Goal: Task Accomplishment & Management: Complete application form

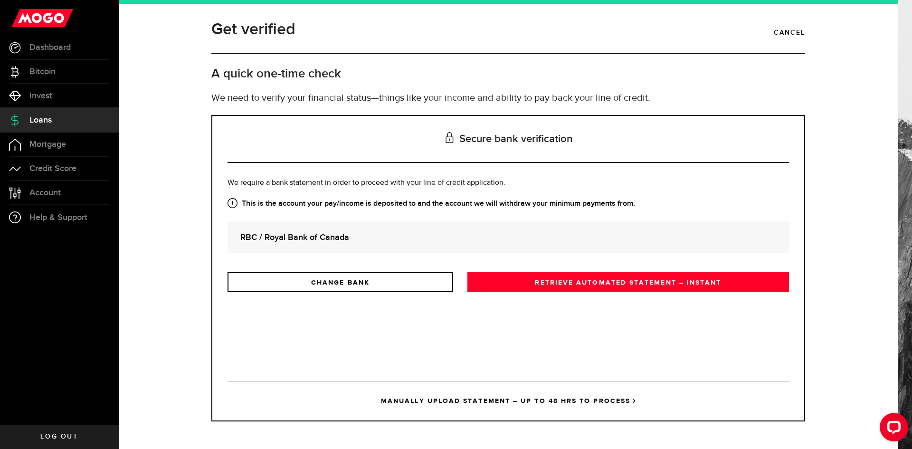
click at [307, 242] on strong "RBC / Royal Bank of Canada" at bounding box center [508, 237] width 536 height 13
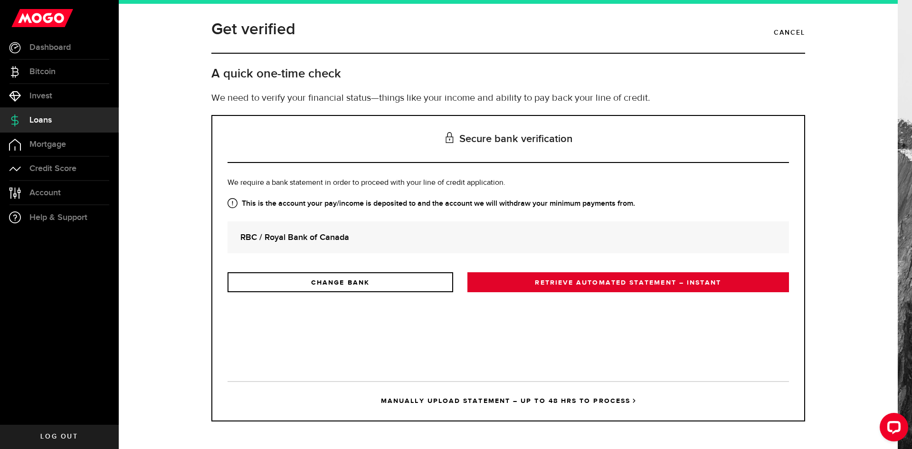
click at [616, 283] on link "RETRIEVE AUTOMATED STATEMENT – INSTANT" at bounding box center [627, 282] width 321 height 20
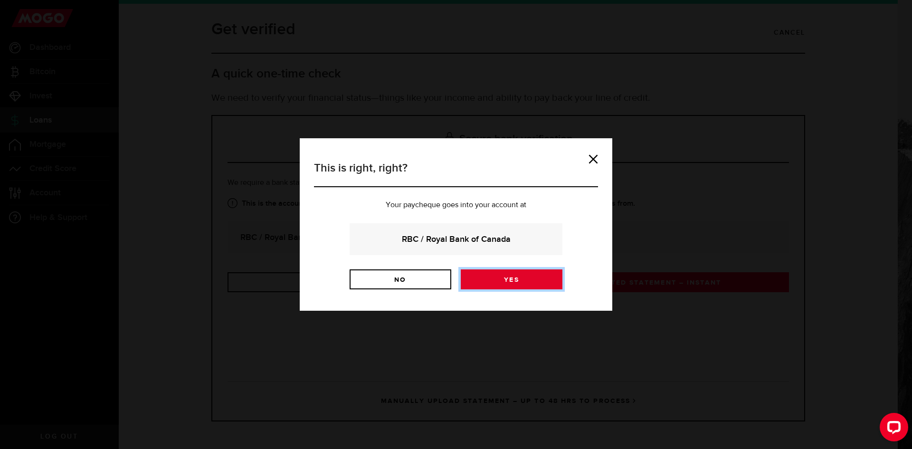
click at [510, 282] on link "Yes" at bounding box center [512, 279] width 102 height 20
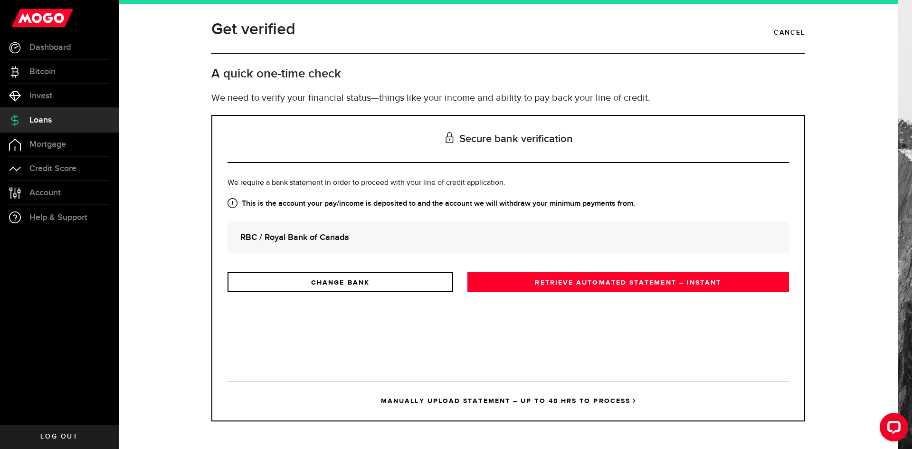
click at [590, 399] on link "MANUALLY UPLOAD STATEMENT – UP TO 48 HRS TO PROCESS" at bounding box center [507, 400] width 561 height 39
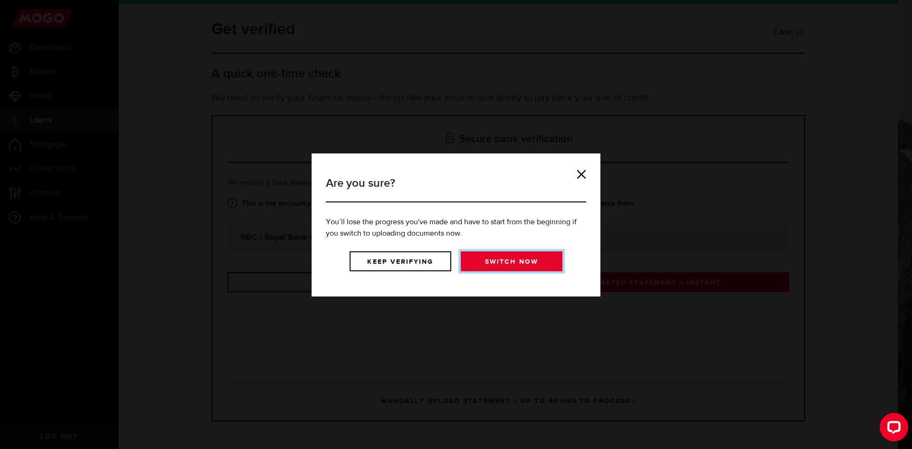
click at [497, 262] on link "Switch now" at bounding box center [512, 261] width 102 height 20
